Goal: Use online tool/utility: Utilize a website feature to perform a specific function

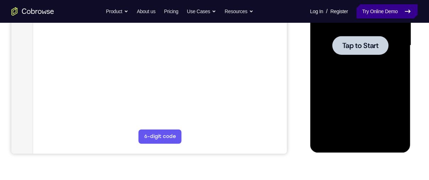
scroll to position [177, 0]
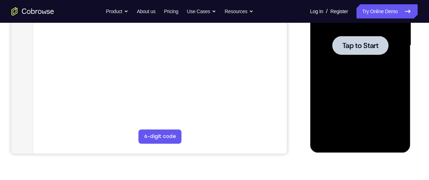
click at [353, 42] on span "Tap to Start" at bounding box center [360, 45] width 36 height 7
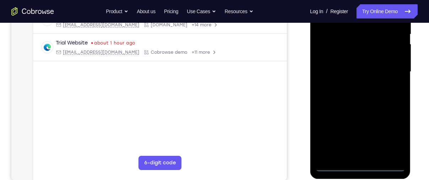
scroll to position [151, 0]
click at [359, 167] on div at bounding box center [360, 71] width 90 height 199
click at [388, 139] on div at bounding box center [360, 71] width 90 height 199
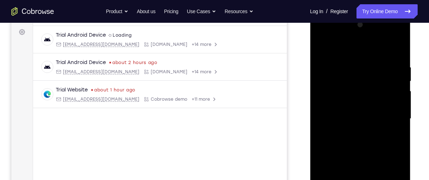
scroll to position [104, 0]
click at [349, 48] on div at bounding box center [360, 117] width 90 height 199
click at [330, 102] on div at bounding box center [360, 117] width 90 height 199
click at [350, 117] on div at bounding box center [360, 117] width 90 height 199
click at [351, 111] on div at bounding box center [360, 117] width 90 height 199
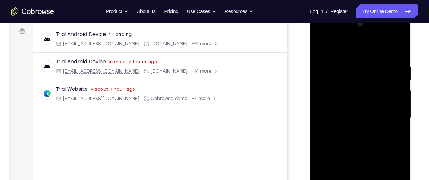
click at [360, 129] on div at bounding box center [360, 117] width 90 height 199
click at [392, 47] on div at bounding box center [360, 117] width 90 height 199
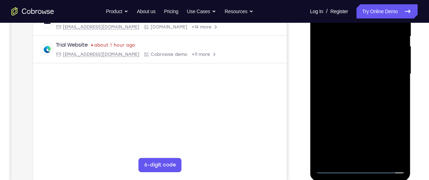
scroll to position [150, 0]
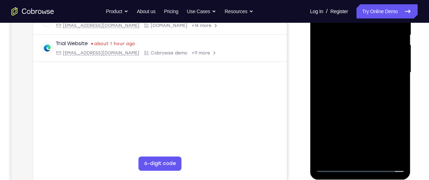
click at [345, 153] on div at bounding box center [360, 72] width 90 height 199
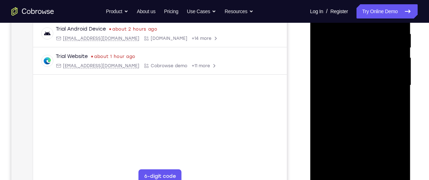
click at [369, 78] on div at bounding box center [360, 85] width 90 height 199
click at [323, 91] on div at bounding box center [360, 85] width 90 height 199
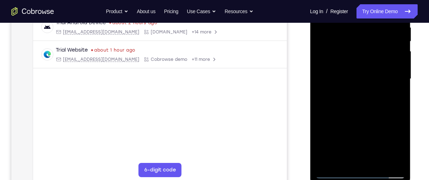
scroll to position [144, 0]
click at [323, 83] on div at bounding box center [360, 78] width 90 height 199
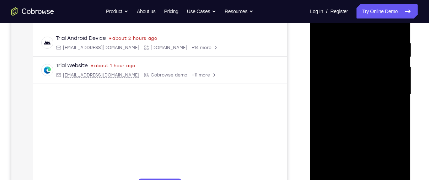
scroll to position [136, 0]
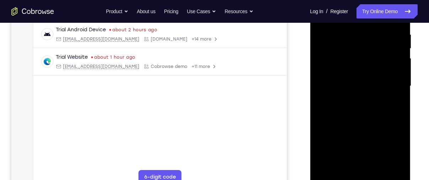
click at [318, 92] on div at bounding box center [360, 85] width 90 height 199
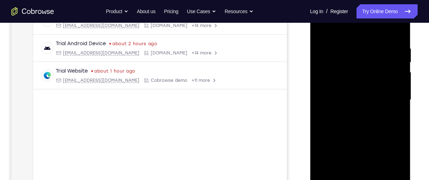
scroll to position [122, 0]
click at [319, 34] on div at bounding box center [360, 100] width 90 height 199
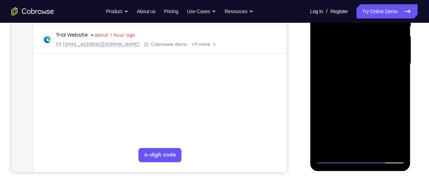
scroll to position [170, 0]
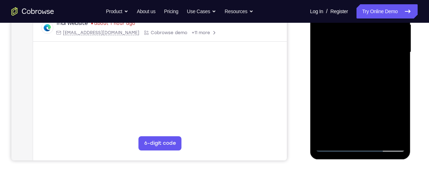
click at [323, 97] on div at bounding box center [360, 52] width 90 height 199
drag, startPoint x: 358, startPoint y: 116, endPoint x: 361, endPoint y: 44, distance: 71.8
click at [361, 44] on div at bounding box center [360, 52] width 90 height 199
drag, startPoint x: 356, startPoint y: 90, endPoint x: 357, endPoint y: 27, distance: 62.5
click at [357, 27] on div at bounding box center [360, 52] width 90 height 199
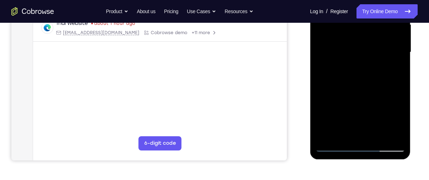
drag, startPoint x: 360, startPoint y: 92, endPoint x: 361, endPoint y: 31, distance: 60.8
click at [361, 31] on div at bounding box center [360, 52] width 90 height 199
drag, startPoint x: 365, startPoint y: 79, endPoint x: 364, endPoint y: 27, distance: 51.5
click at [364, 27] on div at bounding box center [360, 52] width 90 height 199
drag, startPoint x: 362, startPoint y: 94, endPoint x: 362, endPoint y: 51, distance: 43.3
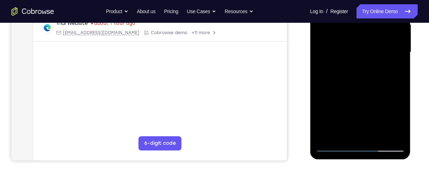
click at [362, 51] on div at bounding box center [360, 52] width 90 height 199
drag, startPoint x: 362, startPoint y: 107, endPoint x: 360, endPoint y: 41, distance: 66.8
click at [360, 41] on div at bounding box center [360, 52] width 90 height 199
drag, startPoint x: 360, startPoint y: 116, endPoint x: 363, endPoint y: 28, distance: 87.4
click at [363, 28] on div at bounding box center [360, 52] width 90 height 199
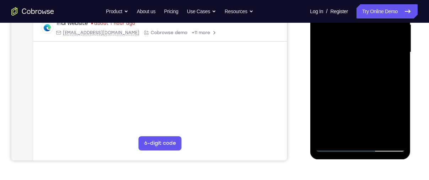
drag, startPoint x: 341, startPoint y: 69, endPoint x: 393, endPoint y: 63, distance: 53.0
click at [393, 63] on div at bounding box center [360, 52] width 90 height 199
drag, startPoint x: 342, startPoint y: 73, endPoint x: 396, endPoint y: 67, distance: 54.7
click at [396, 67] on div at bounding box center [360, 52] width 90 height 199
drag, startPoint x: 338, startPoint y: 76, endPoint x: 383, endPoint y: 74, distance: 44.8
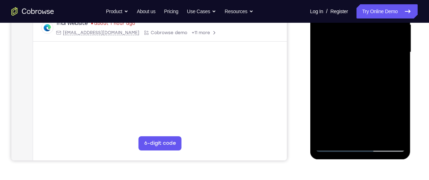
click at [383, 74] on div at bounding box center [360, 52] width 90 height 199
drag, startPoint x: 338, startPoint y: 72, endPoint x: 400, endPoint y: 70, distance: 61.5
click at [400, 70] on div at bounding box center [360, 52] width 90 height 199
drag, startPoint x: 342, startPoint y: 73, endPoint x: 401, endPoint y: 70, distance: 59.8
click at [401, 70] on div at bounding box center [360, 52] width 90 height 199
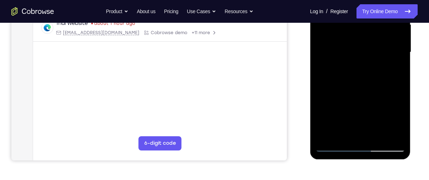
drag, startPoint x: 331, startPoint y: 73, endPoint x: 410, endPoint y: 69, distance: 79.7
click at [410, 69] on div at bounding box center [360, 53] width 101 height 213
drag, startPoint x: 324, startPoint y: 79, endPoint x: 393, endPoint y: 74, distance: 69.1
click at [393, 74] on div at bounding box center [360, 52] width 90 height 199
drag, startPoint x: 356, startPoint y: 91, endPoint x: 361, endPoint y: 34, distance: 57.4
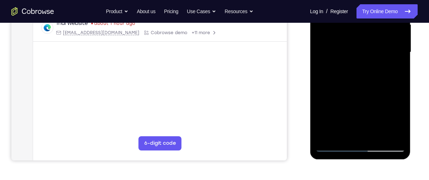
click at [361, 34] on div at bounding box center [360, 52] width 90 height 199
drag, startPoint x: 358, startPoint y: 106, endPoint x: 367, endPoint y: 59, distance: 48.5
click at [367, 59] on div at bounding box center [360, 52] width 90 height 199
click at [326, 109] on div at bounding box center [360, 52] width 90 height 199
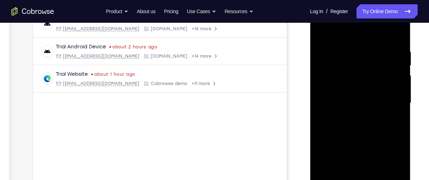
scroll to position [119, 0]
click at [399, 31] on div at bounding box center [360, 103] width 90 height 199
drag, startPoint x: 354, startPoint y: 110, endPoint x: 353, endPoint y: 32, distance: 78.2
click at [353, 32] on div at bounding box center [360, 103] width 90 height 199
drag, startPoint x: 357, startPoint y: 137, endPoint x: 354, endPoint y: 29, distance: 108.0
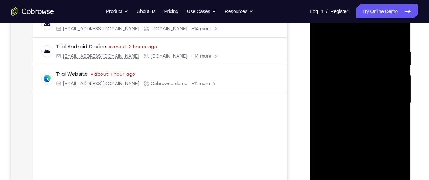
click at [354, 29] on div at bounding box center [360, 103] width 90 height 199
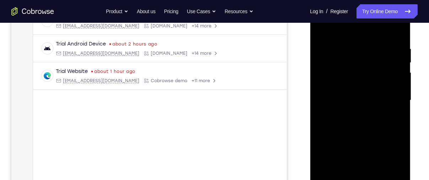
scroll to position [122, 0]
drag, startPoint x: 377, startPoint y: 87, endPoint x: 368, endPoint y: 28, distance: 59.4
click at [368, 28] on div at bounding box center [360, 100] width 90 height 199
drag, startPoint x: 349, startPoint y: 116, endPoint x: 351, endPoint y: 40, distance: 76.0
click at [351, 40] on div at bounding box center [360, 100] width 90 height 199
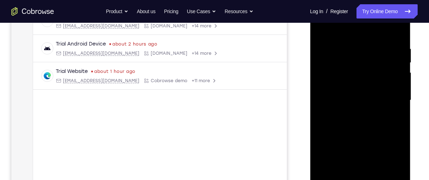
drag, startPoint x: 363, startPoint y: 120, endPoint x: 362, endPoint y: 24, distance: 95.9
click at [362, 24] on div at bounding box center [360, 100] width 90 height 199
click at [362, 78] on div at bounding box center [360, 100] width 90 height 199
drag, startPoint x: 364, startPoint y: 115, endPoint x: 363, endPoint y: 48, distance: 66.4
click at [363, 48] on div at bounding box center [360, 100] width 90 height 199
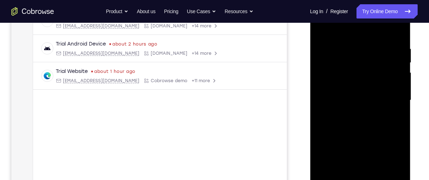
drag, startPoint x: 365, startPoint y: 113, endPoint x: 362, endPoint y: 43, distance: 70.8
click at [362, 43] on div at bounding box center [360, 100] width 90 height 199
drag, startPoint x: 358, startPoint y: 93, endPoint x: 351, endPoint y: 12, distance: 81.3
click at [351, 12] on div at bounding box center [360, 100] width 90 height 199
drag, startPoint x: 356, startPoint y: 108, endPoint x: 358, endPoint y: 44, distance: 64.3
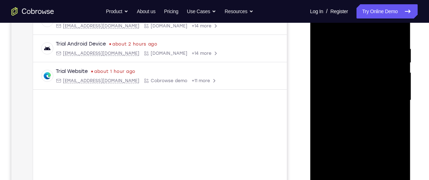
click at [358, 44] on div at bounding box center [360, 100] width 90 height 199
drag, startPoint x: 359, startPoint y: 107, endPoint x: 359, endPoint y: 18, distance: 88.8
click at [359, 18] on div at bounding box center [360, 100] width 90 height 199
drag, startPoint x: 360, startPoint y: 100, endPoint x: 367, endPoint y: 43, distance: 57.9
click at [367, 43] on div at bounding box center [360, 100] width 90 height 199
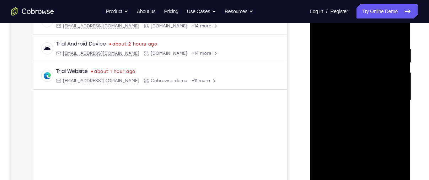
drag, startPoint x: 365, startPoint y: 117, endPoint x: 369, endPoint y: 44, distance: 73.0
click at [369, 44] on div at bounding box center [360, 100] width 90 height 199
drag, startPoint x: 364, startPoint y: 119, endPoint x: 367, endPoint y: 50, distance: 69.0
click at [367, 50] on div at bounding box center [360, 100] width 90 height 199
drag, startPoint x: 365, startPoint y: 118, endPoint x: 369, endPoint y: 28, distance: 90.0
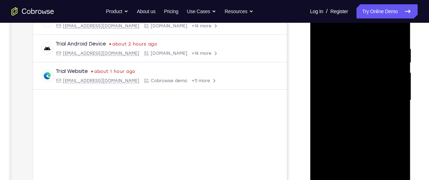
click at [369, 28] on div at bounding box center [360, 100] width 90 height 199
drag, startPoint x: 369, startPoint y: 113, endPoint x: 366, endPoint y: 77, distance: 35.3
click at [366, 77] on div at bounding box center [360, 100] width 90 height 199
drag, startPoint x: 364, startPoint y: 102, endPoint x: 364, endPoint y: 23, distance: 78.9
click at [364, 23] on div at bounding box center [360, 100] width 90 height 199
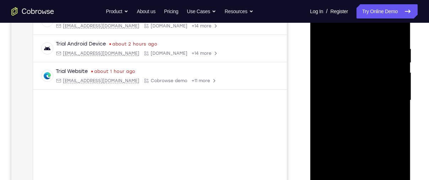
drag, startPoint x: 368, startPoint y: 114, endPoint x: 672, endPoint y: 16, distance: 319.6
click at [362, 21] on div at bounding box center [360, 100] width 90 height 199
drag, startPoint x: 369, startPoint y: 122, endPoint x: 369, endPoint y: 34, distance: 88.5
click at [369, 34] on div at bounding box center [360, 100] width 90 height 199
drag, startPoint x: 372, startPoint y: 101, endPoint x: 375, endPoint y: 52, distance: 49.1
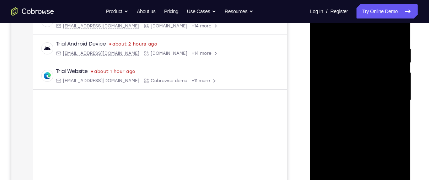
click at [375, 52] on div at bounding box center [360, 100] width 90 height 199
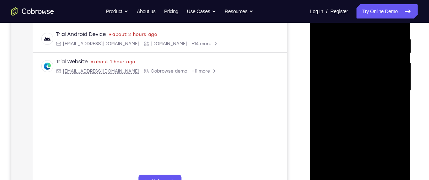
scroll to position [175, 0]
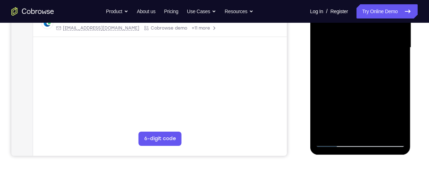
drag, startPoint x: 365, startPoint y: 86, endPoint x: 363, endPoint y: 52, distance: 34.9
click at [363, 52] on div at bounding box center [360, 47] width 90 height 199
click at [362, 63] on div at bounding box center [360, 47] width 90 height 199
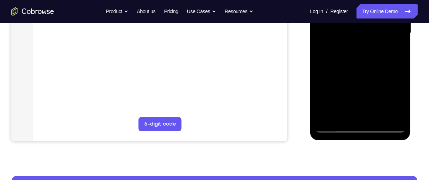
scroll to position [189, 0]
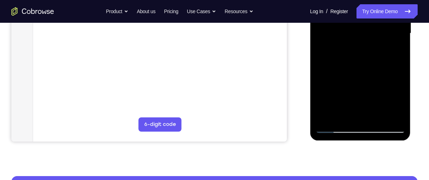
drag, startPoint x: 358, startPoint y: 89, endPoint x: 361, endPoint y: -5, distance: 93.5
click at [361, 0] on div at bounding box center [360, 33] width 90 height 199
drag, startPoint x: 372, startPoint y: 95, endPoint x: 371, endPoint y: 25, distance: 70.3
click at [371, 25] on div at bounding box center [360, 33] width 90 height 199
drag, startPoint x: 368, startPoint y: 91, endPoint x: 370, endPoint y: 26, distance: 65.4
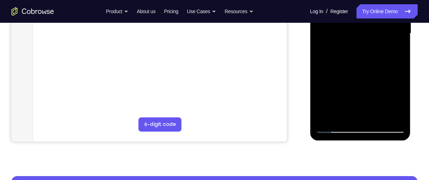
click at [370, 26] on div at bounding box center [360, 33] width 90 height 199
drag, startPoint x: 372, startPoint y: 70, endPoint x: 375, endPoint y: 0, distance: 70.1
click at [375, 0] on div at bounding box center [360, 33] width 90 height 199
drag, startPoint x: 378, startPoint y: 83, endPoint x: 378, endPoint y: 23, distance: 59.3
click at [378, 23] on div at bounding box center [360, 33] width 90 height 199
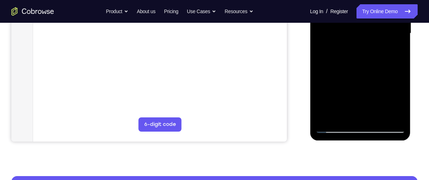
drag, startPoint x: 374, startPoint y: 75, endPoint x: 379, endPoint y: 33, distance: 42.6
click at [379, 33] on div at bounding box center [360, 33] width 90 height 199
drag, startPoint x: 370, startPoint y: 89, endPoint x: 369, endPoint y: 19, distance: 70.0
click at [369, 19] on div at bounding box center [360, 33] width 90 height 199
drag, startPoint x: 371, startPoint y: 80, endPoint x: 372, endPoint y: 14, distance: 66.1
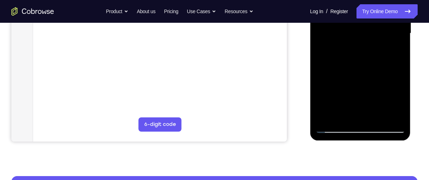
click at [372, 14] on div at bounding box center [360, 33] width 90 height 199
click at [352, 80] on div at bounding box center [360, 33] width 90 height 199
drag, startPoint x: 352, startPoint y: 80, endPoint x: 352, endPoint y: 44, distance: 36.2
click at [352, 44] on div at bounding box center [360, 33] width 90 height 199
drag, startPoint x: 356, startPoint y: 83, endPoint x: 357, endPoint y: 34, distance: 49.0
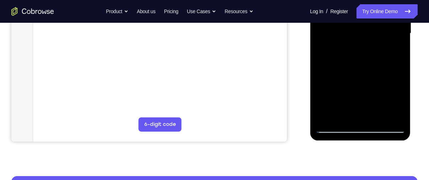
click at [357, 34] on div at bounding box center [360, 33] width 90 height 199
drag, startPoint x: 365, startPoint y: 79, endPoint x: 367, endPoint y: 24, distance: 54.7
click at [367, 24] on div at bounding box center [360, 33] width 90 height 199
drag, startPoint x: 364, startPoint y: 104, endPoint x: 364, endPoint y: 24, distance: 79.9
click at [364, 24] on div at bounding box center [360, 33] width 90 height 199
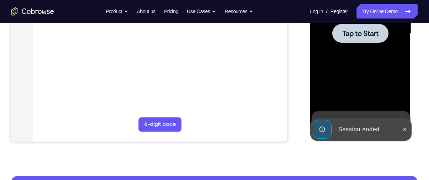
drag, startPoint x: 369, startPoint y: 83, endPoint x: 372, endPoint y: 39, distance: 44.5
click at [372, 39] on div "Tap to Start" at bounding box center [360, 33] width 90 height 199
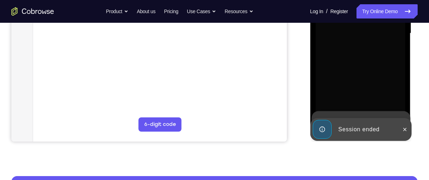
click at [372, 39] on div at bounding box center [360, 33] width 90 height 199
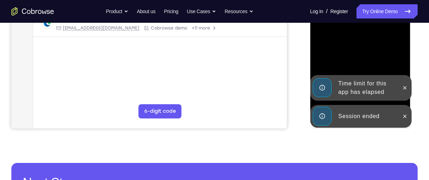
scroll to position [203, 0]
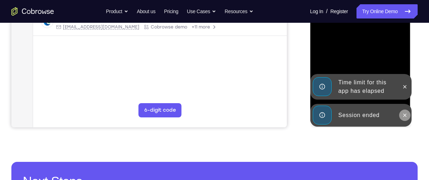
click at [405, 114] on icon at bounding box center [404, 114] width 3 height 3
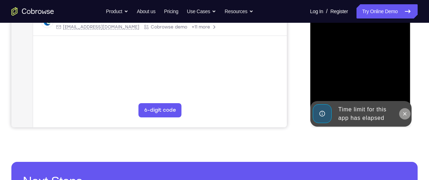
click at [405, 87] on div at bounding box center [360, 20] width 101 height 212
click at [405, 111] on icon at bounding box center [404, 114] width 6 height 6
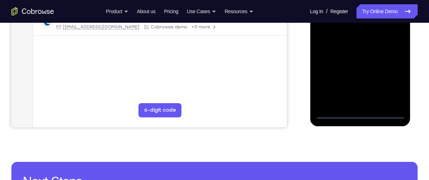
click at [361, 114] on div at bounding box center [360, 19] width 90 height 199
click at [396, 78] on div at bounding box center [360, 19] width 90 height 199
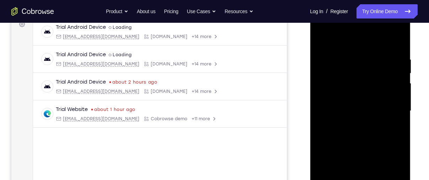
scroll to position [111, 0]
click at [363, 44] on div at bounding box center [360, 111] width 90 height 199
click at [331, 92] on div at bounding box center [360, 111] width 90 height 199
click at [341, 112] on div at bounding box center [360, 111] width 90 height 199
click at [353, 124] on div at bounding box center [360, 111] width 90 height 199
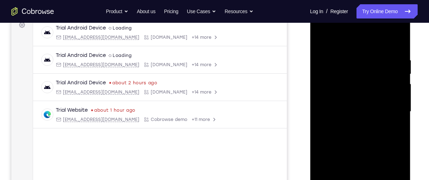
click at [393, 42] on div at bounding box center [360, 111] width 90 height 199
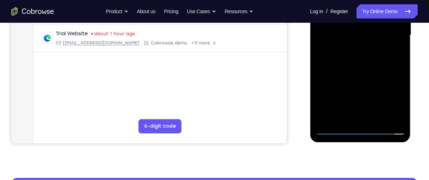
click at [367, 116] on div at bounding box center [360, 35] width 90 height 199
drag, startPoint x: 367, startPoint y: 40, endPoint x: 367, endPoint y: 116, distance: 76.4
click at [367, 116] on div at bounding box center [360, 35] width 90 height 199
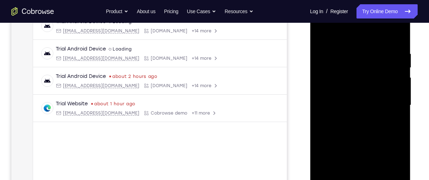
scroll to position [117, 0]
click at [337, 42] on div at bounding box center [360, 105] width 90 height 199
click at [397, 32] on div at bounding box center [360, 105] width 90 height 199
click at [342, 85] on div at bounding box center [360, 105] width 90 height 199
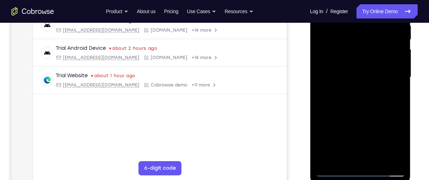
scroll to position [146, 0]
click at [320, 82] on div at bounding box center [360, 76] width 90 height 199
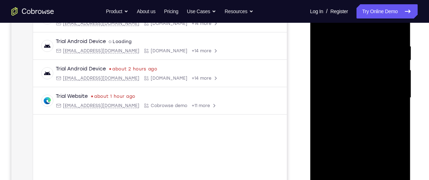
scroll to position [126, 0]
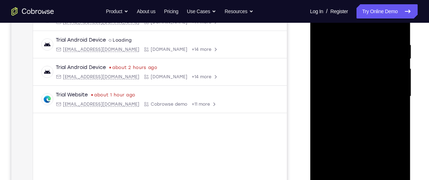
click at [321, 99] on div at bounding box center [360, 96] width 90 height 199
click at [320, 27] on div at bounding box center [360, 96] width 90 height 199
drag, startPoint x: 339, startPoint y: 79, endPoint x: 384, endPoint y: 79, distance: 45.1
click at [384, 79] on div at bounding box center [360, 96] width 90 height 199
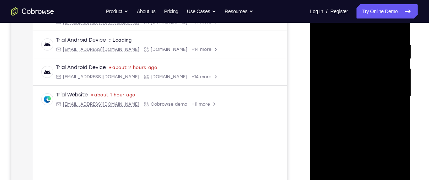
drag, startPoint x: 335, startPoint y: 73, endPoint x: 389, endPoint y: 67, distance: 54.4
click at [389, 67] on div at bounding box center [360, 96] width 90 height 199
drag, startPoint x: 334, startPoint y: 91, endPoint x: 393, endPoint y: 90, distance: 59.3
click at [393, 90] on div at bounding box center [360, 96] width 90 height 199
drag, startPoint x: 333, startPoint y: 85, endPoint x: 385, endPoint y: 82, distance: 51.6
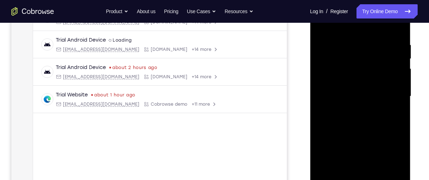
click at [385, 82] on div at bounding box center [360, 96] width 90 height 199
drag, startPoint x: 330, startPoint y: 88, endPoint x: 384, endPoint y: 87, distance: 53.7
click at [384, 87] on div at bounding box center [360, 96] width 90 height 199
drag, startPoint x: 358, startPoint y: 103, endPoint x: 367, endPoint y: 45, distance: 58.9
click at [367, 45] on div at bounding box center [360, 96] width 90 height 199
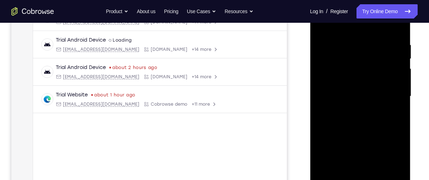
drag, startPoint x: 361, startPoint y: 97, endPoint x: 365, endPoint y: 56, distance: 41.1
click at [365, 56] on div at bounding box center [360, 96] width 90 height 199
drag, startPoint x: 365, startPoint y: 100, endPoint x: 374, endPoint y: 35, distance: 65.9
click at [374, 35] on div at bounding box center [360, 96] width 90 height 199
drag, startPoint x: 362, startPoint y: 92, endPoint x: 368, endPoint y: 31, distance: 61.4
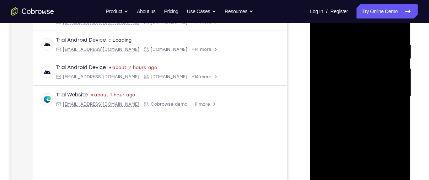
click at [368, 31] on div at bounding box center [360, 96] width 90 height 199
drag, startPoint x: 362, startPoint y: 106, endPoint x: 365, endPoint y: 35, distance: 70.4
click at [365, 35] on div at bounding box center [360, 96] width 90 height 199
drag, startPoint x: 365, startPoint y: 103, endPoint x: 371, endPoint y: 20, distance: 83.0
click at [371, 20] on div at bounding box center [360, 96] width 90 height 199
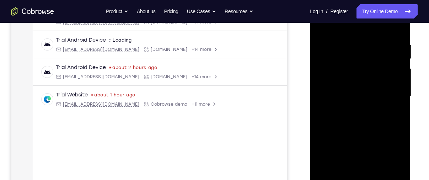
drag, startPoint x: 365, startPoint y: 104, endPoint x: 375, endPoint y: 10, distance: 94.7
click at [375, 10] on div at bounding box center [360, 96] width 90 height 199
drag, startPoint x: 344, startPoint y: 57, endPoint x: 379, endPoint y: 55, distance: 35.6
click at [379, 55] on div at bounding box center [360, 96] width 90 height 199
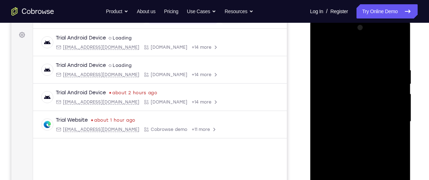
scroll to position [101, 0]
drag, startPoint x: 335, startPoint y: 69, endPoint x: 414, endPoint y: 68, distance: 78.9
click at [411, 68] on html "Online web based iOS Simulators and Android Emulators. Run iPhone, iPad, Mobile…" at bounding box center [360, 123] width 101 height 213
drag, startPoint x: 342, startPoint y: 77, endPoint x: 347, endPoint y: 16, distance: 61.3
click at [347, 17] on html "Online web based iOS Simulators and Android Emulators. Run iPhone, iPad, Mobile…" at bounding box center [360, 123] width 101 height 213
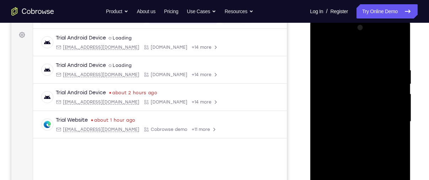
drag, startPoint x: 353, startPoint y: 96, endPoint x: 361, endPoint y: 56, distance: 40.5
click at [361, 56] on div at bounding box center [360, 121] width 90 height 199
drag, startPoint x: 353, startPoint y: 107, endPoint x: 358, endPoint y: 32, distance: 74.4
click at [358, 32] on div at bounding box center [360, 121] width 90 height 199
click at [358, 83] on div at bounding box center [360, 121] width 90 height 199
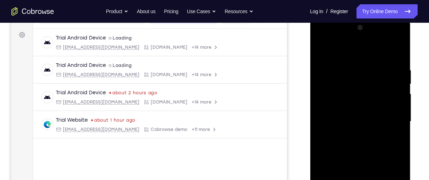
drag, startPoint x: 351, startPoint y: 116, endPoint x: 352, endPoint y: 92, distance: 23.8
click at [352, 92] on div at bounding box center [360, 121] width 90 height 199
drag, startPoint x: 351, startPoint y: 109, endPoint x: 352, endPoint y: 87, distance: 22.1
click at [352, 87] on div at bounding box center [360, 121] width 90 height 199
drag, startPoint x: 355, startPoint y: 102, endPoint x: 355, endPoint y: 43, distance: 59.0
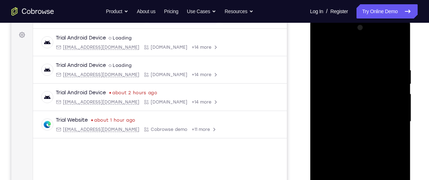
click at [355, 43] on div at bounding box center [360, 121] width 90 height 199
drag, startPoint x: 355, startPoint y: 93, endPoint x: 358, endPoint y: 40, distance: 53.3
click at [358, 40] on div at bounding box center [360, 121] width 90 height 199
drag, startPoint x: 358, startPoint y: 96, endPoint x: 360, endPoint y: 54, distance: 41.9
click at [360, 54] on div at bounding box center [360, 121] width 90 height 199
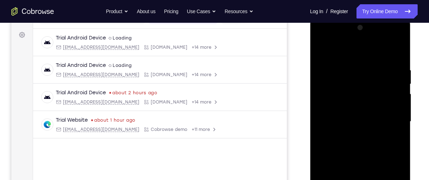
click at [333, 80] on div at bounding box center [360, 121] width 90 height 199
drag, startPoint x: 364, startPoint y: 113, endPoint x: 362, endPoint y: 99, distance: 13.6
click at [362, 99] on div at bounding box center [360, 121] width 90 height 199
drag, startPoint x: 361, startPoint y: 108, endPoint x: 362, endPoint y: 64, distance: 43.7
click at [362, 64] on div at bounding box center [360, 121] width 90 height 199
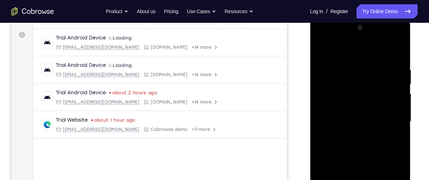
drag, startPoint x: 362, startPoint y: 106, endPoint x: 368, endPoint y: 48, distance: 58.3
click at [368, 48] on div at bounding box center [360, 121] width 90 height 199
drag, startPoint x: 366, startPoint y: 106, endPoint x: 365, endPoint y: 41, distance: 65.4
click at [365, 41] on div at bounding box center [360, 121] width 90 height 199
drag, startPoint x: 359, startPoint y: 106, endPoint x: 360, endPoint y: 53, distance: 53.7
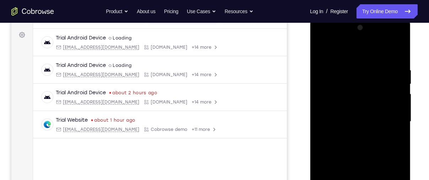
click at [360, 53] on div at bounding box center [360, 121] width 90 height 199
drag, startPoint x: 360, startPoint y: 102, endPoint x: 359, endPoint y: 61, distance: 41.2
click at [359, 61] on div at bounding box center [360, 121] width 90 height 199
drag, startPoint x: 361, startPoint y: 92, endPoint x: 366, endPoint y: 32, distance: 59.9
click at [366, 32] on div at bounding box center [360, 121] width 90 height 199
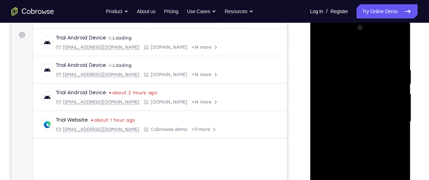
drag, startPoint x: 363, startPoint y: 108, endPoint x: 369, endPoint y: 89, distance: 20.6
click at [369, 89] on div at bounding box center [360, 121] width 90 height 199
drag, startPoint x: 372, startPoint y: 105, endPoint x: 375, endPoint y: 45, distance: 60.5
click at [375, 45] on div at bounding box center [360, 121] width 90 height 199
drag, startPoint x: 380, startPoint y: 105, endPoint x: 378, endPoint y: 64, distance: 41.3
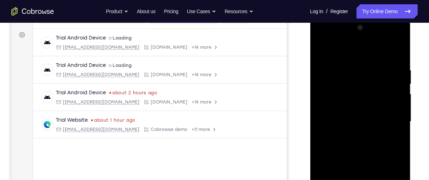
click at [378, 64] on div at bounding box center [360, 121] width 90 height 199
drag, startPoint x: 351, startPoint y: 114, endPoint x: 350, endPoint y: 50, distance: 64.3
click at [350, 50] on div at bounding box center [360, 121] width 90 height 199
click at [357, 76] on div at bounding box center [360, 121] width 90 height 199
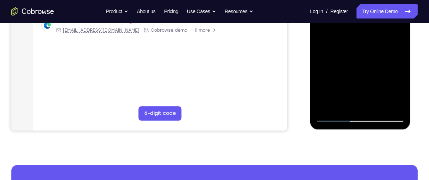
scroll to position [182, 0]
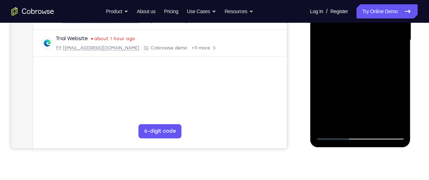
drag, startPoint x: 360, startPoint y: 91, endPoint x: 361, endPoint y: 33, distance: 57.6
click at [361, 33] on div at bounding box center [360, 40] width 90 height 199
drag, startPoint x: 369, startPoint y: 83, endPoint x: 374, endPoint y: -1, distance: 84.3
click at [374, 0] on div at bounding box center [360, 40] width 90 height 199
drag, startPoint x: 379, startPoint y: 83, endPoint x: 385, endPoint y: 39, distance: 44.5
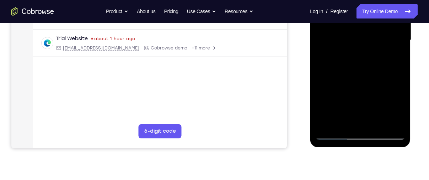
click at [385, 39] on div at bounding box center [360, 40] width 90 height 199
drag, startPoint x: 370, startPoint y: 110, endPoint x: 379, endPoint y: 18, distance: 92.5
click at [379, 18] on div at bounding box center [360, 40] width 90 height 199
drag, startPoint x: 375, startPoint y: 97, endPoint x: 384, endPoint y: 10, distance: 87.5
click at [384, 10] on div at bounding box center [360, 40] width 90 height 199
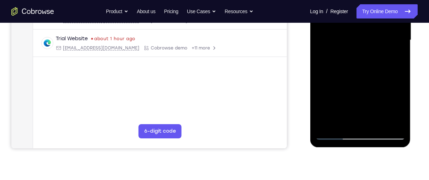
drag, startPoint x: 378, startPoint y: 108, endPoint x: 392, endPoint y: 59, distance: 51.2
click at [392, 59] on div at bounding box center [360, 40] width 90 height 199
click at [355, 67] on div at bounding box center [360, 40] width 90 height 199
drag, startPoint x: 360, startPoint y: 85, endPoint x: 361, endPoint y: 60, distance: 24.5
click at [361, 60] on div at bounding box center [360, 40] width 90 height 199
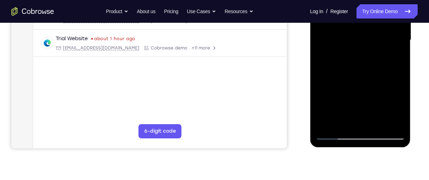
drag, startPoint x: 367, startPoint y: 96, endPoint x: 366, endPoint y: 66, distance: 29.1
click at [366, 66] on div at bounding box center [360, 40] width 90 height 199
drag, startPoint x: 362, startPoint y: 97, endPoint x: 364, endPoint y: 41, distance: 55.8
click at [364, 41] on div at bounding box center [360, 40] width 90 height 199
drag, startPoint x: 362, startPoint y: 95, endPoint x: 366, endPoint y: 42, distance: 53.1
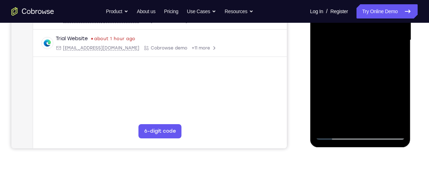
click at [366, 42] on div at bounding box center [360, 40] width 90 height 199
drag, startPoint x: 366, startPoint y: 61, endPoint x: 368, endPoint y: 17, distance: 44.1
click at [368, 17] on div at bounding box center [360, 40] width 90 height 199
drag, startPoint x: 363, startPoint y: 89, endPoint x: 369, endPoint y: 29, distance: 60.0
click at [369, 29] on div at bounding box center [360, 40] width 90 height 199
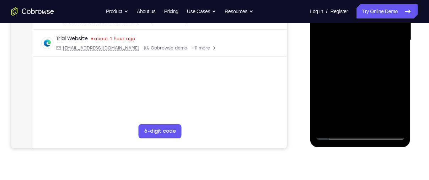
drag, startPoint x: 367, startPoint y: 84, endPoint x: 371, endPoint y: 59, distance: 24.8
click at [371, 59] on div at bounding box center [360, 40] width 90 height 199
click at [371, 81] on div at bounding box center [360, 40] width 90 height 199
drag, startPoint x: 371, startPoint y: 81, endPoint x: 371, endPoint y: 41, distance: 40.5
click at [371, 41] on div at bounding box center [360, 40] width 90 height 199
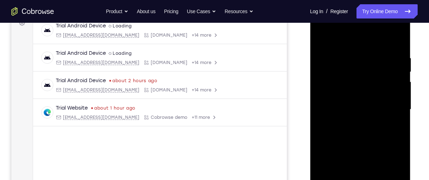
scroll to position [113, 0]
click at [399, 37] on div at bounding box center [360, 109] width 90 height 199
drag, startPoint x: 378, startPoint y: 81, endPoint x: 384, endPoint y: 19, distance: 62.1
click at [384, 19] on div at bounding box center [360, 109] width 90 height 199
drag, startPoint x: 364, startPoint y: 83, endPoint x: 368, endPoint y: 32, distance: 51.3
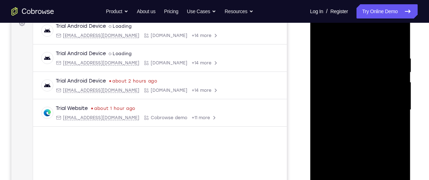
click at [368, 32] on div at bounding box center [360, 109] width 90 height 199
drag, startPoint x: 357, startPoint y: 102, endPoint x: 359, endPoint y: 38, distance: 63.6
click at [359, 38] on div at bounding box center [360, 109] width 90 height 199
click at [348, 48] on div at bounding box center [360, 109] width 90 height 199
drag, startPoint x: 366, startPoint y: 99, endPoint x: 369, endPoint y: 51, distance: 47.7
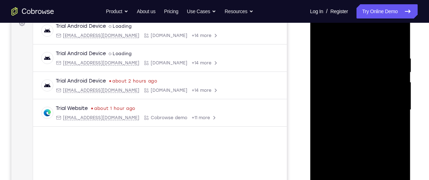
click at [369, 51] on div at bounding box center [360, 109] width 90 height 199
drag, startPoint x: 360, startPoint y: 99, endPoint x: 360, endPoint y: 23, distance: 76.4
click at [360, 23] on div at bounding box center [360, 109] width 90 height 199
drag, startPoint x: 362, startPoint y: 75, endPoint x: 365, endPoint y: 54, distance: 20.8
click at [365, 54] on div at bounding box center [360, 109] width 90 height 199
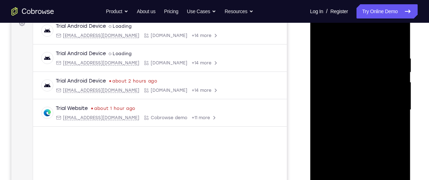
click at [368, 46] on div at bounding box center [360, 109] width 90 height 199
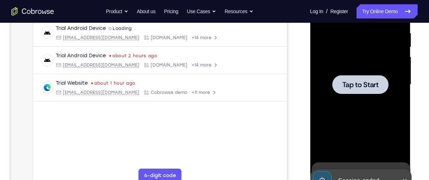
scroll to position [139, 0]
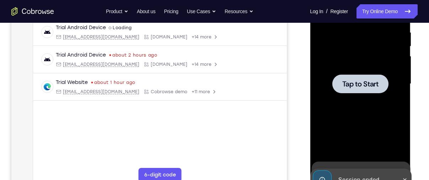
click at [363, 80] on span "Tap to Start" at bounding box center [360, 83] width 36 height 7
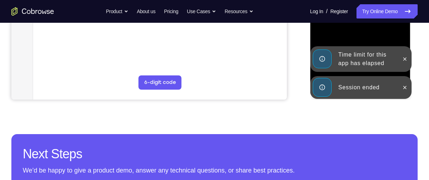
scroll to position [227, 0]
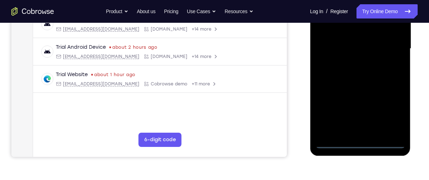
scroll to position [167, 0]
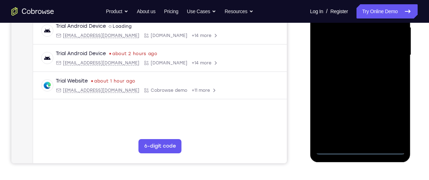
click at [360, 150] on div at bounding box center [360, 55] width 90 height 199
click at [389, 118] on div at bounding box center [360, 55] width 90 height 199
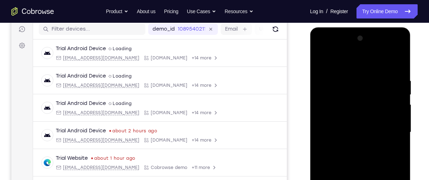
scroll to position [90, 0]
click at [369, 66] on div at bounding box center [360, 132] width 90 height 199
click at [333, 114] on div at bounding box center [360, 132] width 90 height 199
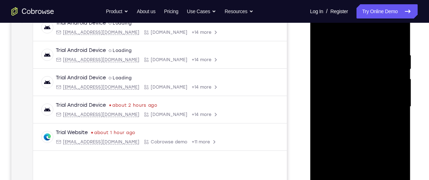
scroll to position [116, 0]
click at [341, 102] on div at bounding box center [360, 106] width 90 height 199
click at [351, 116] on div at bounding box center [360, 106] width 90 height 199
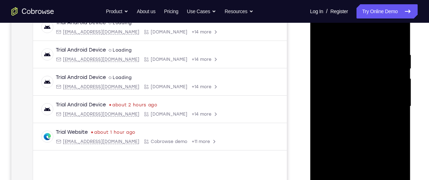
click at [393, 39] on div at bounding box center [360, 106] width 90 height 199
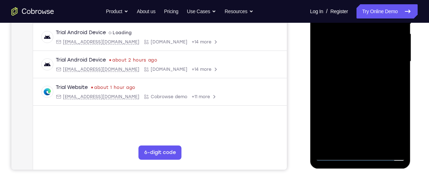
scroll to position [163, 0]
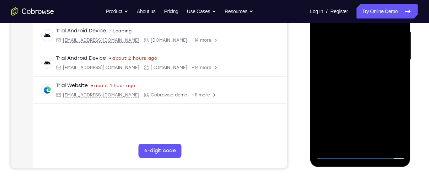
click at [374, 145] on div at bounding box center [360, 59] width 90 height 199
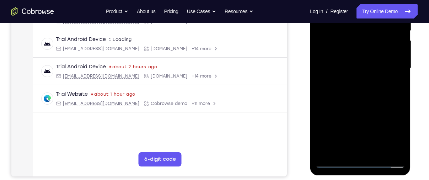
scroll to position [153, 0]
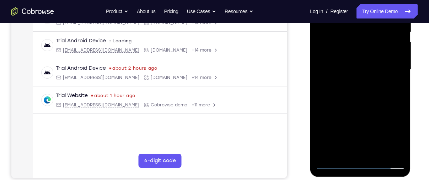
drag, startPoint x: 344, startPoint y: 69, endPoint x: 344, endPoint y: 59, distance: 9.9
click at [344, 59] on div at bounding box center [360, 69] width 90 height 199
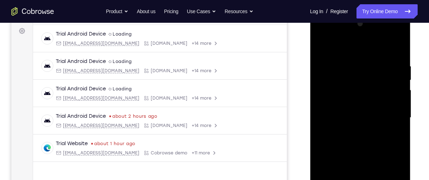
scroll to position [105, 0]
click at [318, 50] on div at bounding box center [360, 117] width 90 height 199
drag, startPoint x: 342, startPoint y: 102, endPoint x: 344, endPoint y: 33, distance: 68.2
click at [344, 33] on div at bounding box center [360, 117] width 90 height 199
drag, startPoint x: 348, startPoint y: 101, endPoint x: 358, endPoint y: 46, distance: 56.0
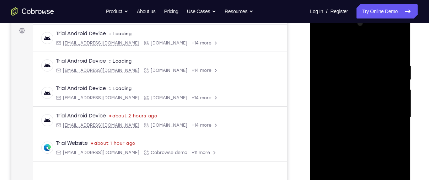
click at [358, 46] on div at bounding box center [360, 117] width 90 height 199
drag, startPoint x: 362, startPoint y: 102, endPoint x: 363, endPoint y: 28, distance: 73.2
click at [363, 28] on div at bounding box center [360, 117] width 90 height 199
drag, startPoint x: 365, startPoint y: 99, endPoint x: 368, endPoint y: 47, distance: 52.7
click at [368, 47] on div at bounding box center [360, 117] width 90 height 199
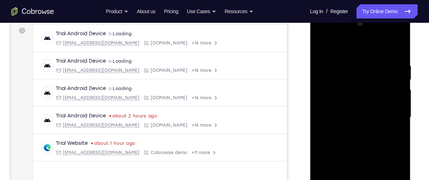
drag, startPoint x: 367, startPoint y: 123, endPoint x: 369, endPoint y: 18, distance: 104.8
click at [369, 18] on div at bounding box center [360, 117] width 90 height 199
drag, startPoint x: 367, startPoint y: 120, endPoint x: 372, endPoint y: 35, distance: 85.1
click at [372, 35] on div at bounding box center [360, 117] width 90 height 199
click at [369, 72] on div at bounding box center [360, 117] width 90 height 199
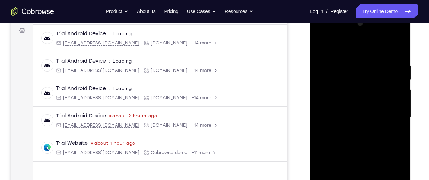
drag, startPoint x: 371, startPoint y: 109, endPoint x: 371, endPoint y: 36, distance: 73.2
click at [371, 36] on div at bounding box center [360, 117] width 90 height 199
drag, startPoint x: 368, startPoint y: 68, endPoint x: 379, endPoint y: 56, distance: 15.6
click at [379, 56] on div at bounding box center [360, 117] width 90 height 199
drag, startPoint x: 359, startPoint y: 132, endPoint x: 363, endPoint y: 33, distance: 98.8
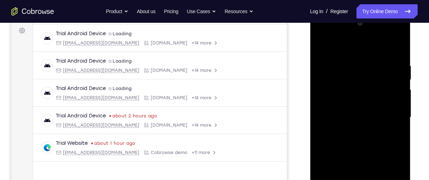
click at [363, 33] on div at bounding box center [360, 117] width 90 height 199
drag, startPoint x: 359, startPoint y: 106, endPoint x: 363, endPoint y: 54, distance: 51.7
click at [363, 54] on div at bounding box center [360, 117] width 90 height 199
drag, startPoint x: 355, startPoint y: 105, endPoint x: 358, endPoint y: 49, distance: 56.2
click at [358, 49] on div at bounding box center [360, 117] width 90 height 199
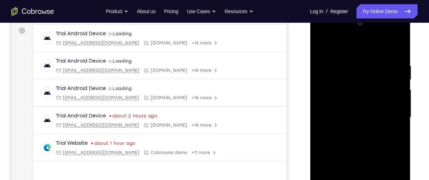
drag, startPoint x: 357, startPoint y: 123, endPoint x: 362, endPoint y: 49, distance: 74.1
click at [362, 49] on div at bounding box center [360, 117] width 90 height 199
drag, startPoint x: 366, startPoint y: 105, endPoint x: 362, endPoint y: 52, distance: 53.1
click at [362, 52] on div at bounding box center [360, 117] width 90 height 199
drag, startPoint x: 363, startPoint y: 118, endPoint x: 362, endPoint y: 60, distance: 57.2
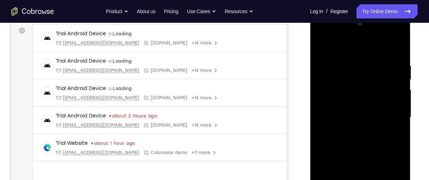
click at [362, 60] on div at bounding box center [360, 117] width 90 height 199
drag, startPoint x: 362, startPoint y: 115, endPoint x: 362, endPoint y: 34, distance: 80.6
click at [362, 34] on div at bounding box center [360, 117] width 90 height 199
click at [329, 103] on div at bounding box center [360, 117] width 90 height 199
drag, startPoint x: 368, startPoint y: 110, endPoint x: 367, endPoint y: 58, distance: 51.9
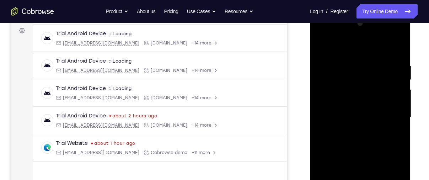
click at [367, 58] on div at bounding box center [360, 117] width 90 height 199
drag, startPoint x: 373, startPoint y: 102, endPoint x: 371, endPoint y: 52, distance: 49.8
click at [371, 52] on div at bounding box center [360, 117] width 90 height 199
drag, startPoint x: 361, startPoint y: 123, endPoint x: 363, endPoint y: 58, distance: 65.7
click at [363, 58] on div at bounding box center [360, 117] width 90 height 199
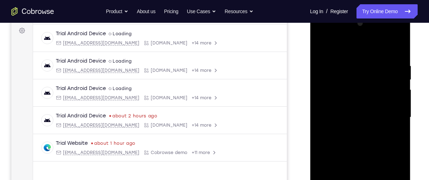
drag, startPoint x: 357, startPoint y: 110, endPoint x: 356, endPoint y: 43, distance: 67.1
click at [356, 43] on div at bounding box center [360, 117] width 90 height 199
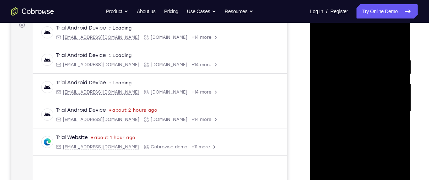
scroll to position [111, 0]
drag, startPoint x: 368, startPoint y: 114, endPoint x: 366, endPoint y: 36, distance: 77.8
click at [366, 36] on div at bounding box center [360, 111] width 90 height 199
drag, startPoint x: 368, startPoint y: 125, endPoint x: 369, endPoint y: 68, distance: 56.9
click at [369, 68] on div at bounding box center [360, 111] width 90 height 199
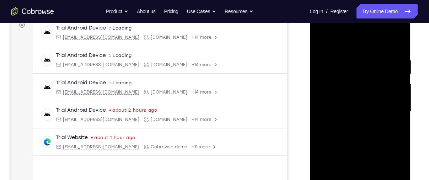
click at [330, 72] on div at bounding box center [360, 111] width 90 height 199
drag, startPoint x: 358, startPoint y: 112, endPoint x: 358, endPoint y: 41, distance: 70.3
click at [358, 41] on div at bounding box center [360, 111] width 90 height 199
drag, startPoint x: 369, startPoint y: 112, endPoint x: 371, endPoint y: 43, distance: 69.3
click at [371, 43] on div at bounding box center [360, 111] width 90 height 199
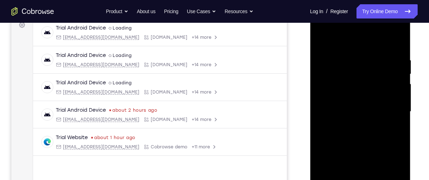
drag, startPoint x: 363, startPoint y: 129, endPoint x: 362, endPoint y: 26, distance: 102.7
click at [362, 26] on div at bounding box center [360, 111] width 90 height 199
drag, startPoint x: 368, startPoint y: 122, endPoint x: 367, endPoint y: 29, distance: 92.4
click at [367, 29] on div at bounding box center [360, 111] width 90 height 199
drag, startPoint x: 370, startPoint y: 122, endPoint x: 369, endPoint y: 27, distance: 94.9
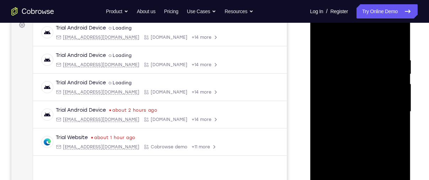
click at [369, 27] on div at bounding box center [360, 111] width 90 height 199
drag, startPoint x: 369, startPoint y: 114, endPoint x: 384, endPoint y: 149, distance: 38.3
click at [384, 149] on div at bounding box center [360, 111] width 90 height 199
drag, startPoint x: 365, startPoint y: 77, endPoint x: 376, endPoint y: 149, distance: 72.6
click at [376, 149] on div at bounding box center [360, 111] width 90 height 199
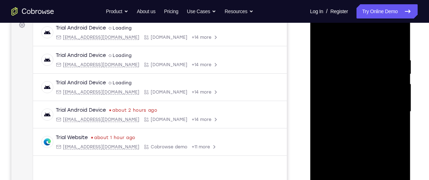
drag, startPoint x: 368, startPoint y: 110, endPoint x: 361, endPoint y: 25, distance: 85.9
click at [361, 25] on div at bounding box center [360, 111] width 90 height 199
drag, startPoint x: 365, startPoint y: 122, endPoint x: 363, endPoint y: 11, distance: 110.9
click at [363, 11] on div at bounding box center [360, 113] width 101 height 212
drag, startPoint x: 346, startPoint y: 129, endPoint x: 355, endPoint y: 35, distance: 95.0
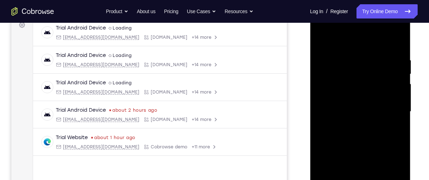
click at [355, 35] on div at bounding box center [360, 111] width 90 height 199
drag, startPoint x: 370, startPoint y: 117, endPoint x: 372, endPoint y: 69, distance: 47.6
click at [372, 69] on div at bounding box center [360, 111] width 90 height 199
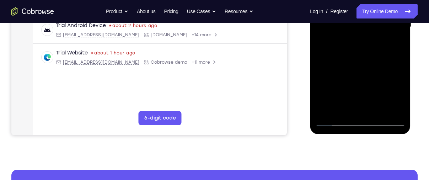
scroll to position [196, 0]
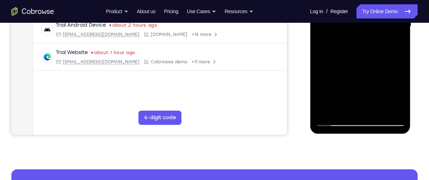
drag, startPoint x: 366, startPoint y: 88, endPoint x: 362, endPoint y: 14, distance: 74.8
click at [362, 14] on div at bounding box center [360, 26] width 90 height 199
drag, startPoint x: 368, startPoint y: 93, endPoint x: 368, endPoint y: 20, distance: 73.5
click at [368, 20] on div at bounding box center [360, 26] width 90 height 199
drag, startPoint x: 369, startPoint y: 81, endPoint x: 687, endPoint y: -72, distance: 353.6
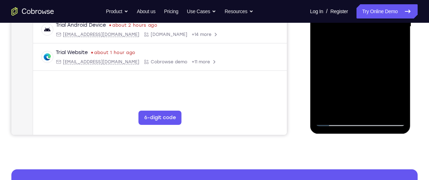
click at [378, 6] on div at bounding box center [360, 26] width 90 height 199
drag, startPoint x: 373, startPoint y: 94, endPoint x: 374, endPoint y: 32, distance: 62.2
click at [374, 32] on div at bounding box center [360, 26] width 90 height 199
drag, startPoint x: 376, startPoint y: 89, endPoint x: 379, endPoint y: 19, distance: 69.7
click at [379, 19] on div at bounding box center [360, 26] width 90 height 199
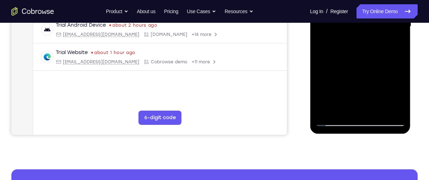
drag, startPoint x: 377, startPoint y: 90, endPoint x: 384, endPoint y: 18, distance: 71.4
click at [384, 18] on div at bounding box center [360, 26] width 90 height 199
drag, startPoint x: 378, startPoint y: 86, endPoint x: 388, endPoint y: 17, distance: 69.9
click at [388, 17] on div at bounding box center [360, 26] width 90 height 199
drag, startPoint x: 376, startPoint y: 78, endPoint x: 377, endPoint y: 44, distance: 34.1
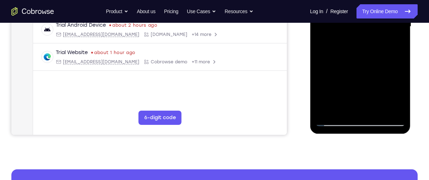
click at [377, 44] on div at bounding box center [360, 26] width 90 height 199
drag, startPoint x: 376, startPoint y: 89, endPoint x: 691, endPoint y: -59, distance: 347.6
click at [381, 20] on div at bounding box center [360, 26] width 90 height 199
drag, startPoint x: 377, startPoint y: 94, endPoint x: 382, endPoint y: 15, distance: 79.4
click at [382, 15] on div at bounding box center [360, 26] width 90 height 199
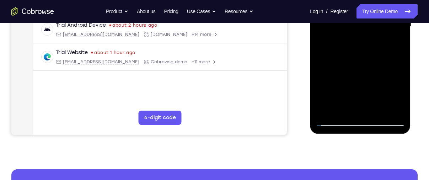
drag, startPoint x: 375, startPoint y: 91, endPoint x: 383, endPoint y: 25, distance: 66.9
click at [383, 25] on div at bounding box center [360, 26] width 90 height 199
drag, startPoint x: 376, startPoint y: 87, endPoint x: 378, endPoint y: 28, distance: 58.3
click at [378, 28] on div at bounding box center [360, 26] width 90 height 199
drag, startPoint x: 374, startPoint y: 93, endPoint x: 378, endPoint y: 29, distance: 64.1
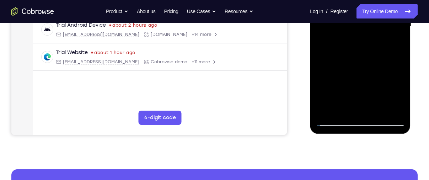
click at [378, 29] on div at bounding box center [360, 26] width 90 height 199
drag, startPoint x: 374, startPoint y: 82, endPoint x: 377, endPoint y: 27, distance: 55.5
click at [377, 27] on div at bounding box center [360, 26] width 90 height 199
drag, startPoint x: 372, startPoint y: 92, endPoint x: 378, endPoint y: 18, distance: 74.1
click at [378, 18] on div at bounding box center [360, 26] width 90 height 199
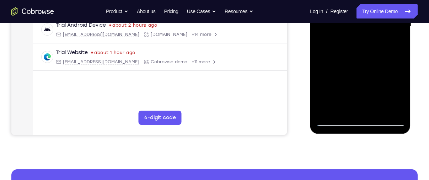
drag, startPoint x: 376, startPoint y: 99, endPoint x: 380, endPoint y: 18, distance: 81.4
click at [380, 18] on div at bounding box center [360, 26] width 90 height 199
drag, startPoint x: 376, startPoint y: 87, endPoint x: 378, endPoint y: 39, distance: 47.3
click at [378, 39] on div at bounding box center [360, 26] width 90 height 199
drag, startPoint x: 371, startPoint y: 91, endPoint x: 367, endPoint y: 26, distance: 65.1
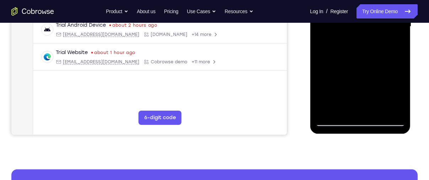
click at [367, 26] on div at bounding box center [360, 26] width 90 height 199
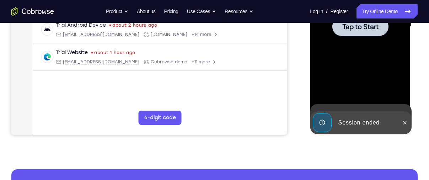
drag, startPoint x: 368, startPoint y: 79, endPoint x: 370, endPoint y: 10, distance: 69.0
click at [369, 33] on div at bounding box center [360, 26] width 56 height 19
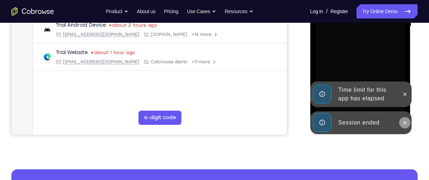
click at [404, 122] on icon at bounding box center [404, 123] width 6 height 6
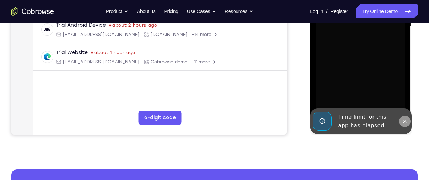
click at [405, 93] on div "Launching app..." at bounding box center [360, 28] width 101 height 212
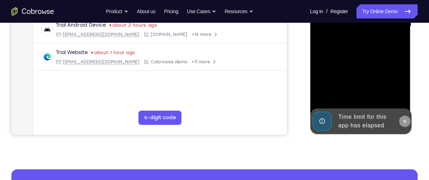
click at [405, 121] on icon at bounding box center [404, 121] width 6 height 6
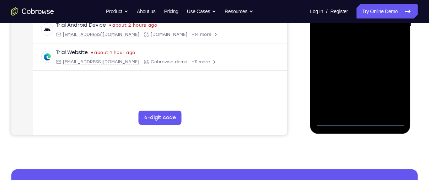
click at [361, 122] on div at bounding box center [360, 26] width 90 height 199
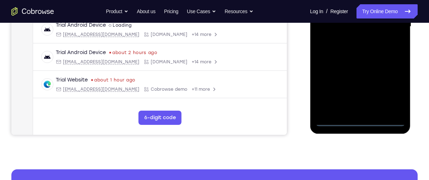
click at [392, 91] on div at bounding box center [360, 26] width 90 height 199
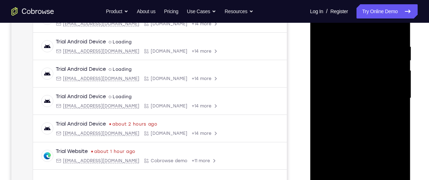
scroll to position [119, 0]
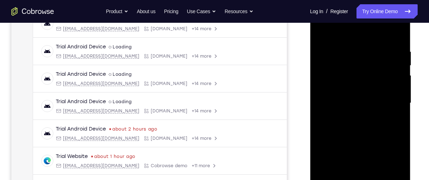
click at [375, 38] on div at bounding box center [360, 103] width 90 height 199
click at [333, 83] on div at bounding box center [360, 103] width 90 height 199
click at [347, 103] on div at bounding box center [360, 103] width 90 height 199
click at [342, 96] on div at bounding box center [360, 103] width 90 height 199
click at [353, 108] on div at bounding box center [360, 103] width 90 height 199
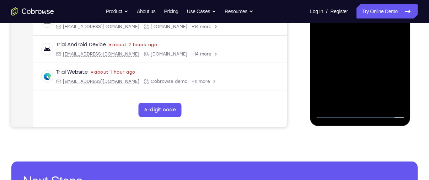
scroll to position [212, 0]
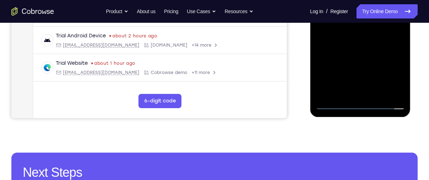
click at [362, 90] on div at bounding box center [360, 9] width 90 height 199
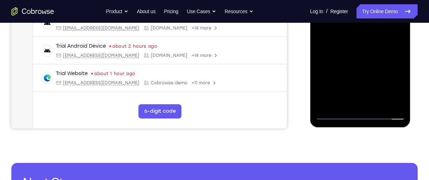
scroll to position [203, 0]
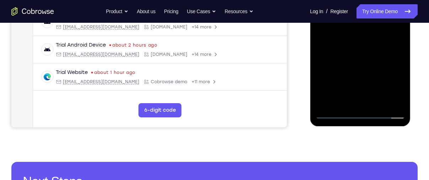
click at [335, 58] on div at bounding box center [360, 19] width 90 height 199
drag, startPoint x: 365, startPoint y: 82, endPoint x: 372, endPoint y: 125, distance: 43.3
click at [372, 125] on div at bounding box center [360, 20] width 101 height 212
drag, startPoint x: 367, startPoint y: 72, endPoint x: 373, endPoint y: 135, distance: 63.6
click at [373, 128] on html "Online web based iOS Simulators and Android Emulators. Run iPhone, iPad, Mobile…" at bounding box center [360, 20] width 101 height 213
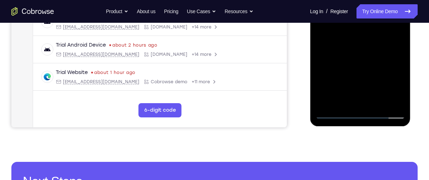
drag, startPoint x: 359, startPoint y: 39, endPoint x: 366, endPoint y: 90, distance: 50.9
click at [366, 90] on div at bounding box center [360, 19] width 90 height 199
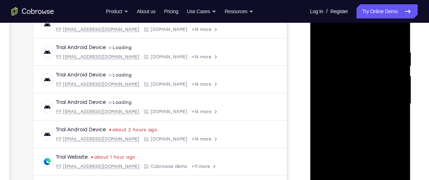
scroll to position [115, 0]
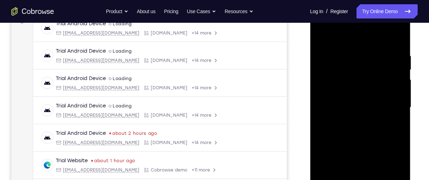
click at [338, 46] on div at bounding box center [360, 107] width 90 height 199
click at [397, 39] on div at bounding box center [360, 107] width 90 height 199
click at [400, 57] on div at bounding box center [360, 107] width 90 height 199
drag, startPoint x: 348, startPoint y: 104, endPoint x: 347, endPoint y: 34, distance: 70.3
click at [347, 34] on div at bounding box center [360, 107] width 90 height 199
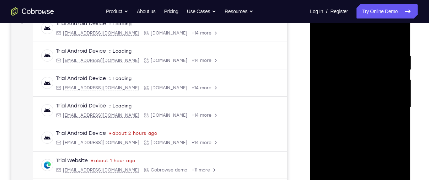
drag, startPoint x: 355, startPoint y: 96, endPoint x: 358, endPoint y: 19, distance: 76.4
click at [358, 19] on div at bounding box center [360, 107] width 90 height 199
drag, startPoint x: 362, startPoint y: 112, endPoint x: 358, endPoint y: 45, distance: 67.6
click at [358, 45] on div at bounding box center [360, 107] width 90 height 199
drag, startPoint x: 365, startPoint y: 112, endPoint x: 363, endPoint y: 49, distance: 63.6
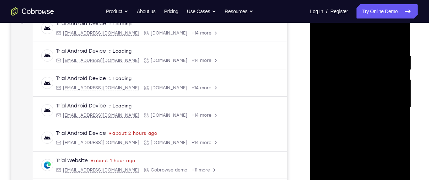
click at [363, 49] on div at bounding box center [360, 107] width 90 height 199
drag, startPoint x: 363, startPoint y: 118, endPoint x: 363, endPoint y: 47, distance: 71.8
click at [363, 47] on div at bounding box center [360, 107] width 90 height 199
drag, startPoint x: 371, startPoint y: 127, endPoint x: 364, endPoint y: 52, distance: 75.6
click at [364, 52] on div at bounding box center [360, 107] width 90 height 199
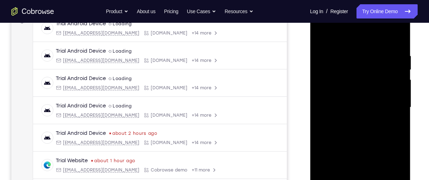
drag, startPoint x: 361, startPoint y: 107, endPoint x: 362, endPoint y: 83, distance: 24.6
click at [362, 83] on div at bounding box center [360, 107] width 90 height 199
click at [398, 114] on div at bounding box center [360, 107] width 90 height 199
drag, startPoint x: 355, startPoint y: 117, endPoint x: 351, endPoint y: 30, distance: 86.8
click at [351, 30] on div at bounding box center [360, 107] width 90 height 199
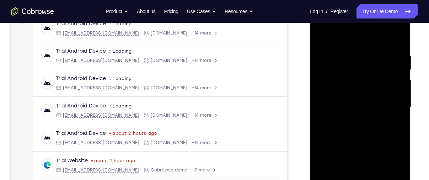
drag, startPoint x: 365, startPoint y: 78, endPoint x: 365, endPoint y: 149, distance: 71.4
click at [365, 149] on div at bounding box center [360, 107] width 90 height 199
click at [400, 35] on div at bounding box center [360, 107] width 90 height 199
drag, startPoint x: 367, startPoint y: 129, endPoint x: 363, endPoint y: 43, distance: 86.4
click at [363, 43] on div at bounding box center [360, 107] width 90 height 199
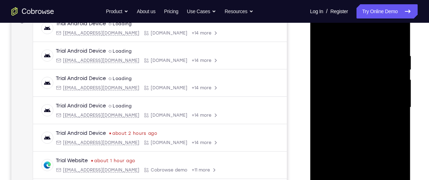
click at [328, 56] on div at bounding box center [360, 107] width 90 height 199
drag, startPoint x: 366, startPoint y: 121, endPoint x: 366, endPoint y: 76, distance: 45.1
click at [366, 76] on div at bounding box center [360, 107] width 90 height 199
drag, startPoint x: 363, startPoint y: 106, endPoint x: 358, endPoint y: 23, distance: 82.9
click at [358, 23] on div at bounding box center [360, 107] width 90 height 199
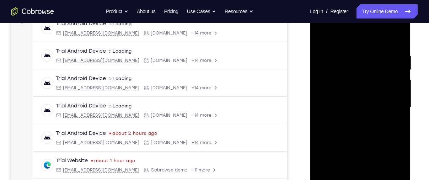
drag, startPoint x: 366, startPoint y: 84, endPoint x: 366, endPoint y: 21, distance: 62.5
click at [366, 21] on div at bounding box center [360, 107] width 90 height 199
drag, startPoint x: 366, startPoint y: 108, endPoint x: 666, endPoint y: 12, distance: 314.8
click at [356, 10] on div at bounding box center [360, 107] width 90 height 199
drag, startPoint x: 363, startPoint y: 111, endPoint x: 361, endPoint y: 34, distance: 77.5
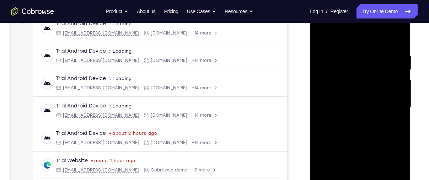
click at [361, 34] on div at bounding box center [360, 107] width 90 height 199
drag, startPoint x: 372, startPoint y: 118, endPoint x: 369, endPoint y: 18, distance: 99.9
click at [369, 18] on div at bounding box center [360, 107] width 90 height 199
drag, startPoint x: 368, startPoint y: 108, endPoint x: 366, endPoint y: 36, distance: 71.8
click at [366, 36] on div at bounding box center [360, 107] width 90 height 199
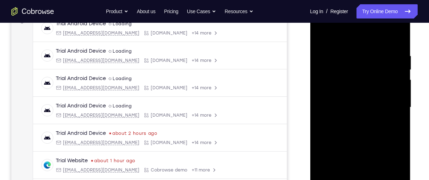
drag, startPoint x: 373, startPoint y: 124, endPoint x: 377, endPoint y: 54, distance: 70.1
click at [377, 54] on div at bounding box center [360, 107] width 90 height 199
drag, startPoint x: 375, startPoint y: 110, endPoint x: 373, endPoint y: 36, distance: 74.6
click at [373, 36] on div at bounding box center [360, 107] width 90 height 199
click at [365, 108] on div at bounding box center [360, 107] width 90 height 199
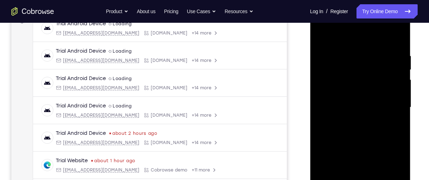
drag, startPoint x: 366, startPoint y: 117, endPoint x: 368, endPoint y: 34, distance: 82.1
click at [368, 34] on div at bounding box center [360, 107] width 90 height 199
drag, startPoint x: 361, startPoint y: 123, endPoint x: 360, endPoint y: 25, distance: 97.7
click at [360, 25] on div at bounding box center [360, 107] width 90 height 199
drag, startPoint x: 370, startPoint y: 108, endPoint x: 370, endPoint y: 68, distance: 40.1
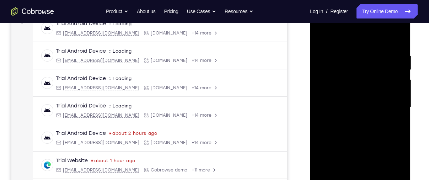
click at [370, 68] on div at bounding box center [360, 107] width 90 height 199
drag, startPoint x: 367, startPoint y: 117, endPoint x: 363, endPoint y: 33, distance: 83.9
click at [363, 33] on div at bounding box center [360, 107] width 90 height 199
drag, startPoint x: 368, startPoint y: 124, endPoint x: 368, endPoint y: 45, distance: 79.2
click at [368, 45] on div at bounding box center [360, 107] width 90 height 199
